Goal: Information Seeking & Learning: Check status

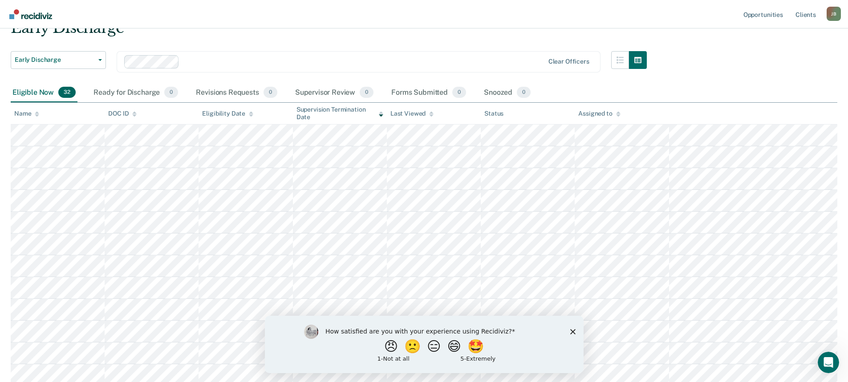
scroll to position [89, 0]
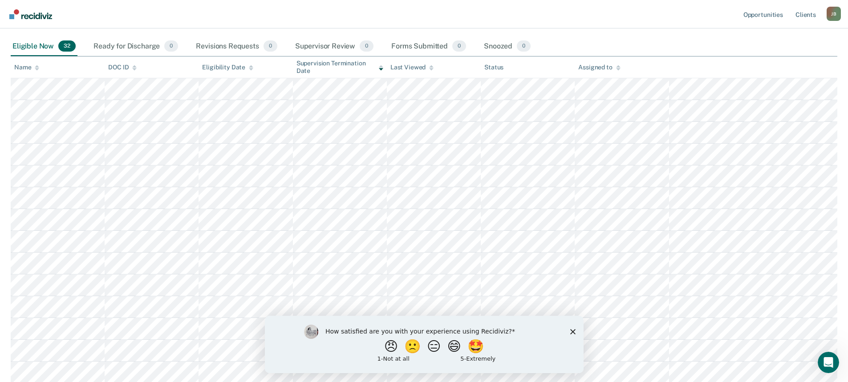
click at [571, 334] on icon "Close survey" at bounding box center [572, 331] width 5 height 5
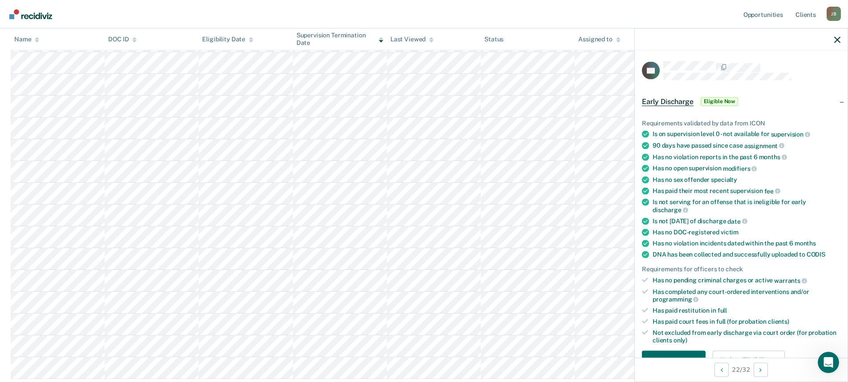
scroll to position [457, 0]
